Goal: Find specific page/section: Find specific page/section

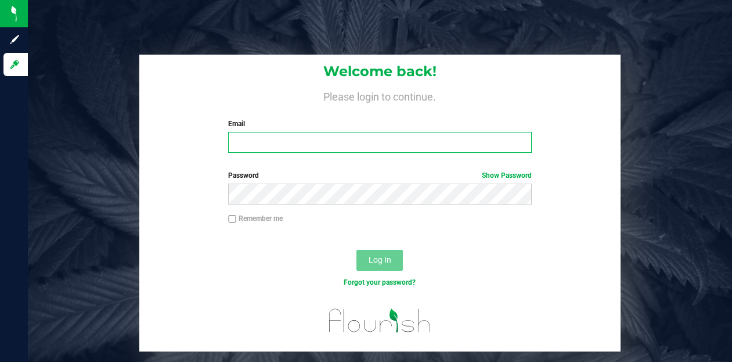
click at [278, 148] on input "Email" at bounding box center [379, 142] width 303 height 21
click at [283, 139] on input "Email" at bounding box center [379, 142] width 303 height 21
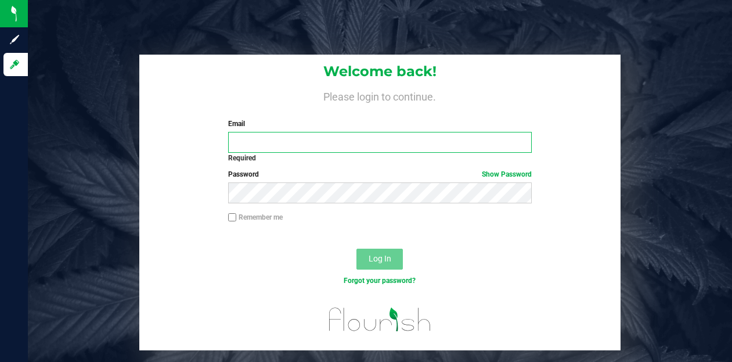
click at [305, 146] on input "Email" at bounding box center [379, 142] width 303 height 21
click at [318, 142] on input "Email" at bounding box center [379, 142] width 303 height 21
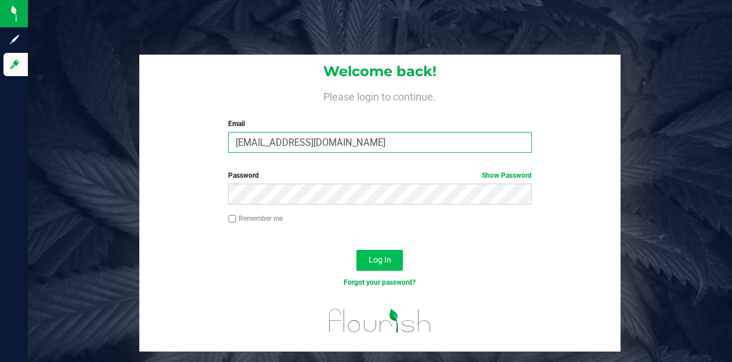
type input "[EMAIL_ADDRESS][DOMAIN_NAME]"
click at [377, 255] on span "Log In" at bounding box center [380, 259] width 23 height 9
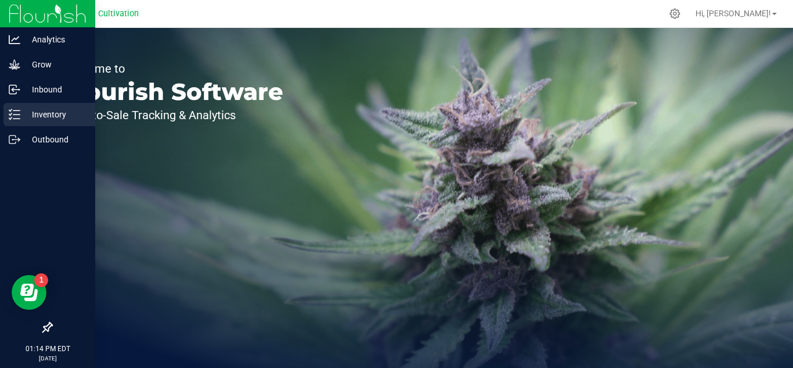
click at [17, 114] on line at bounding box center [16, 114] width 6 height 0
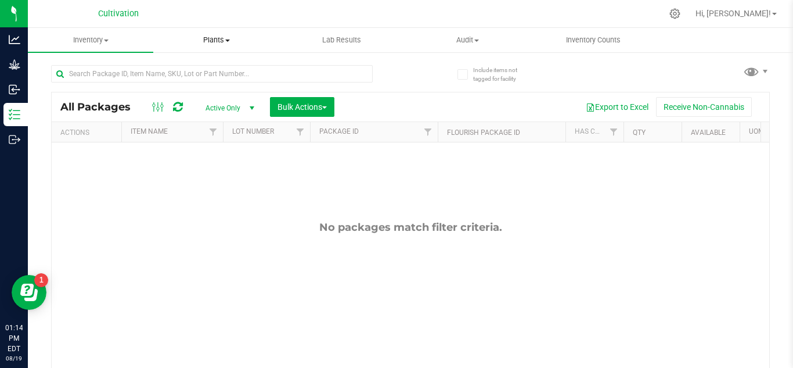
click at [219, 37] on span "Plants" at bounding box center [216, 40] width 124 height 10
click at [200, 69] on span "All plants" at bounding box center [186, 70] width 67 height 10
